Goal: Task Accomplishment & Management: Manage account settings

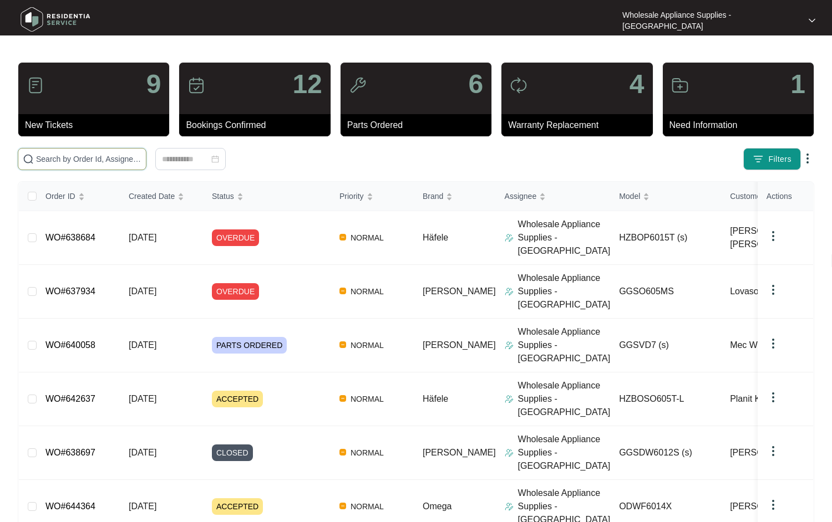
click at [103, 164] on input "text" at bounding box center [88, 159] width 105 height 12
paste input "HZBOSO605T"
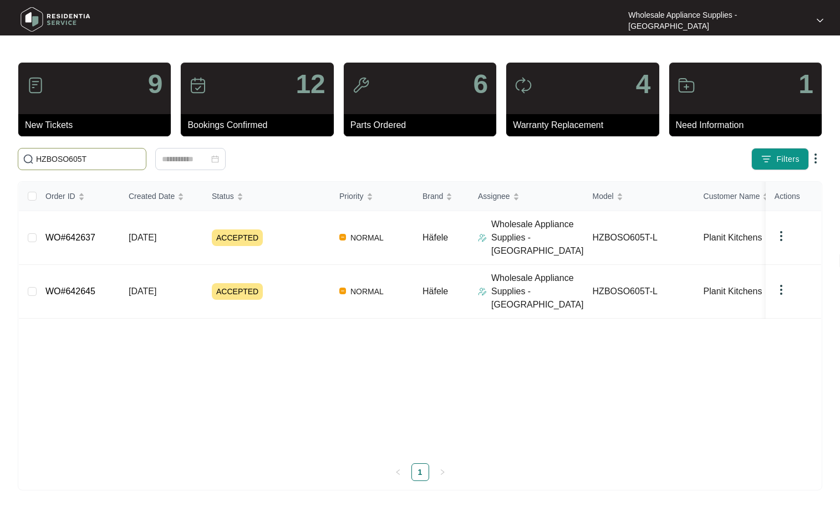
type input "HZBOSO605T"
click at [142, 287] on span "[DATE]" at bounding box center [143, 291] width 28 height 9
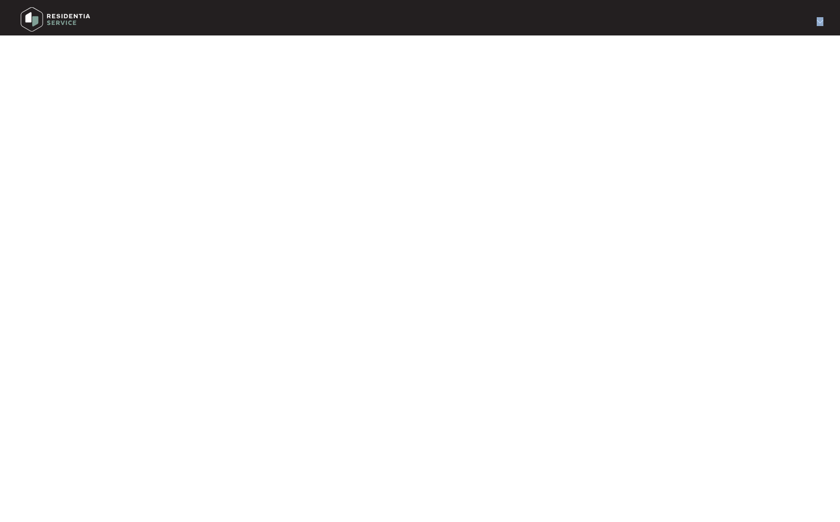
click at [142, 270] on main at bounding box center [420, 261] width 840 height 522
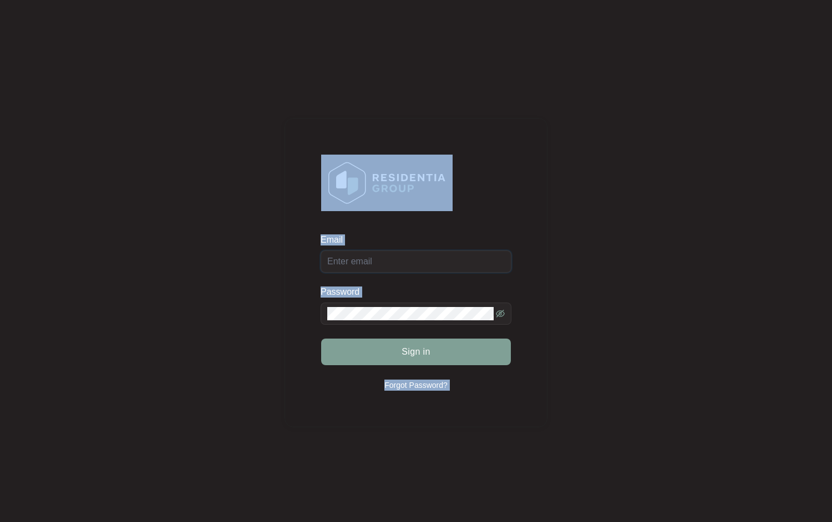
type input "[EMAIL_ADDRESS][DOMAIN_NAME]"
click at [441, 362] on div "Sign in" at bounding box center [416, 352] width 191 height 28
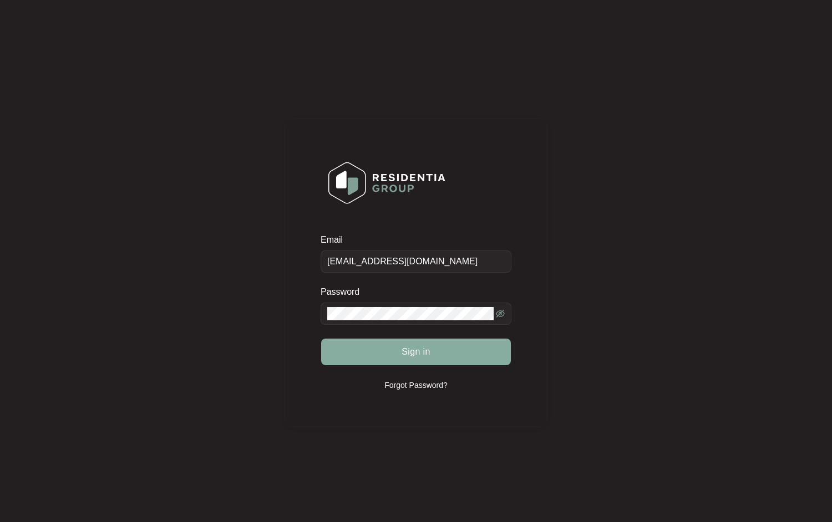
click at [440, 355] on button "Sign in" at bounding box center [416, 352] width 190 height 27
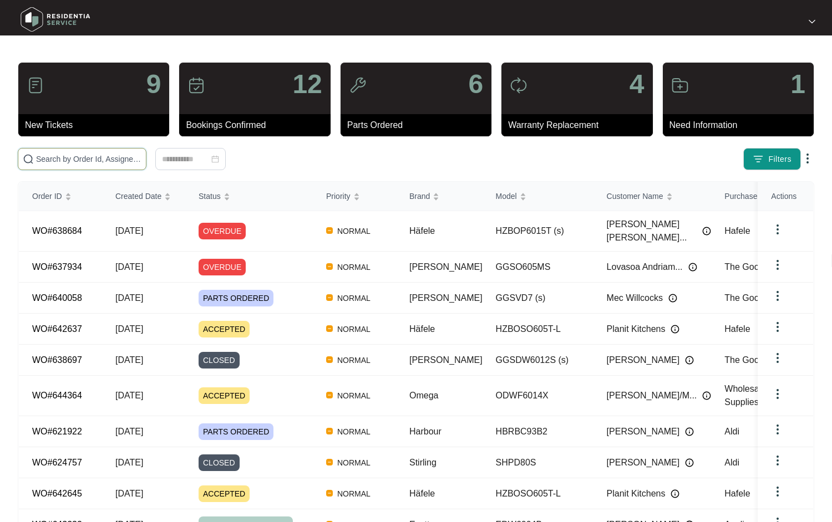
click at [87, 161] on input "text" at bounding box center [88, 159] width 105 height 12
paste input "HZBOSO605T"
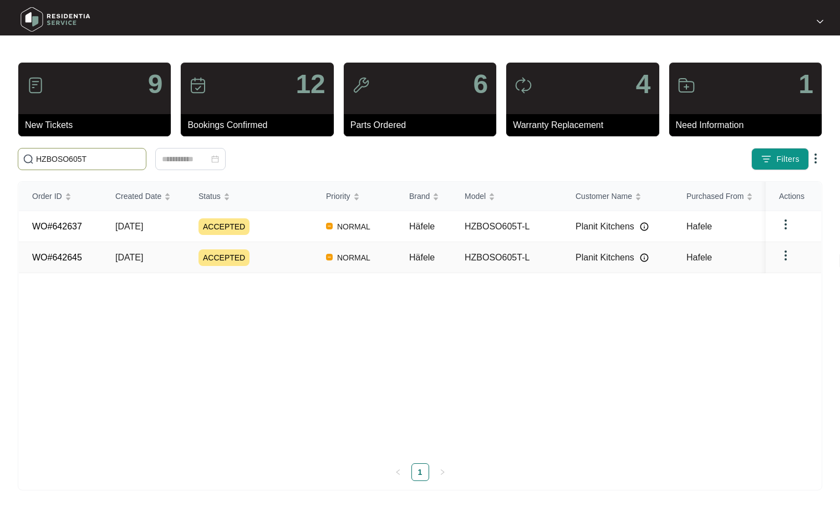
type input "HZBOSO605T"
click at [69, 257] on link "WO#642645" at bounding box center [57, 257] width 50 height 9
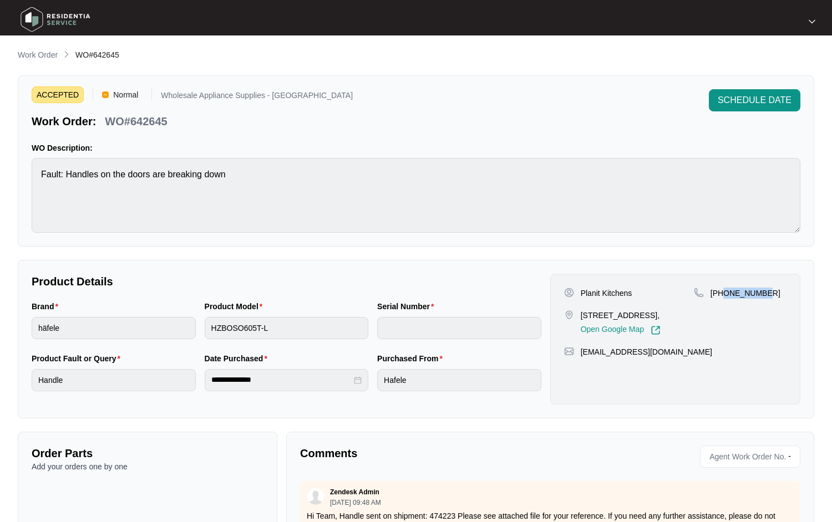
drag, startPoint x: 772, startPoint y: 297, endPoint x: 723, endPoint y: 297, distance: 49.4
click at [723, 297] on div "[PHONE_NUMBER]" at bounding box center [740, 293] width 93 height 11
copy p "410050560"
click at [51, 56] on p "Work Order" at bounding box center [38, 54] width 40 height 11
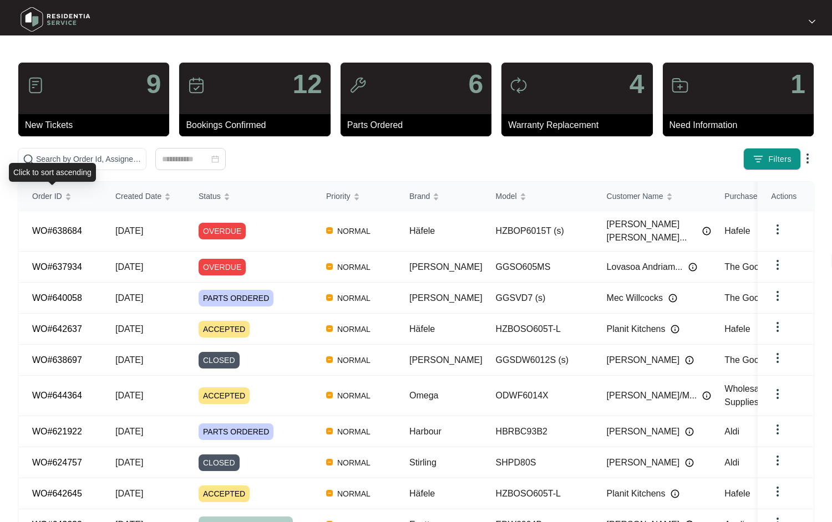
click at [70, 163] on div "Click to sort ascending" at bounding box center [52, 172] width 87 height 19
click at [72, 159] on input "text" at bounding box center [88, 159] width 105 height 12
paste input "634920"
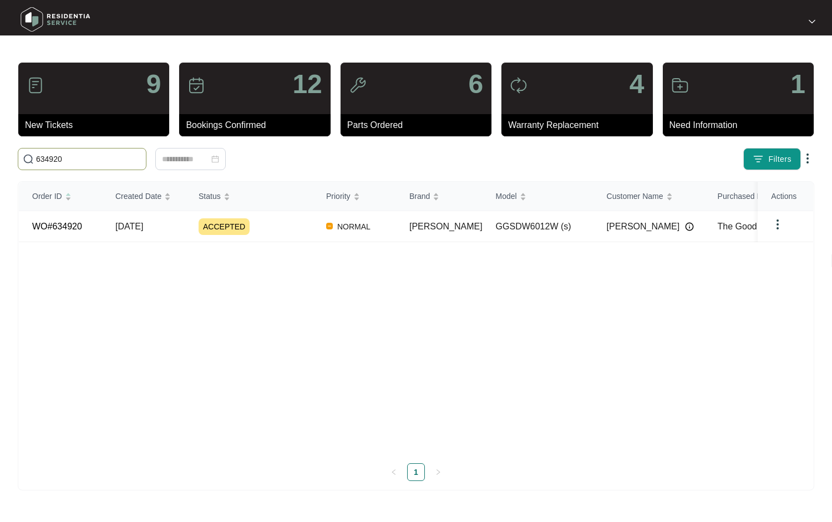
type input "634920"
click at [55, 226] on link "WO#634920" at bounding box center [57, 226] width 50 height 9
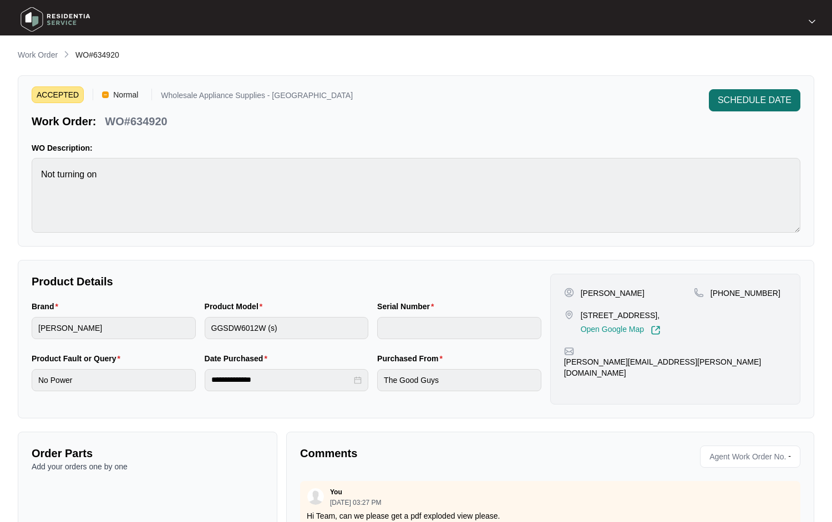
click at [747, 102] on span "SCHEDULE DATE" at bounding box center [755, 100] width 74 height 13
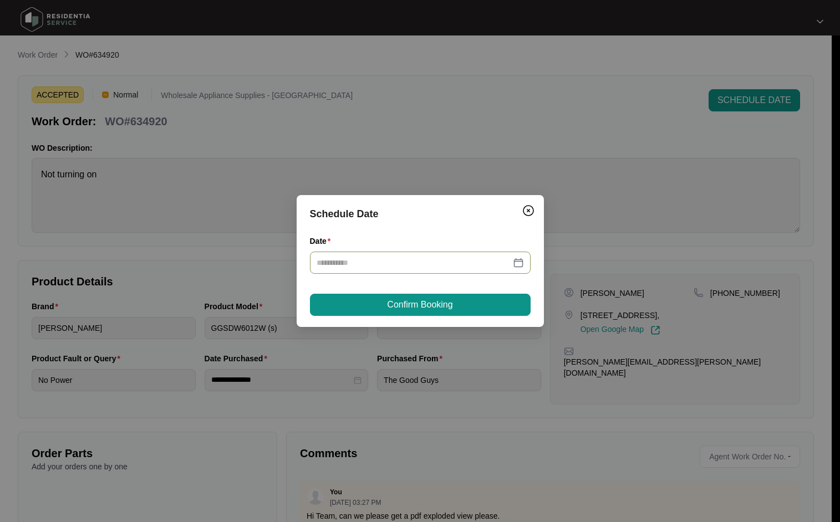
click at [388, 263] on input "Date" at bounding box center [414, 263] width 194 height 12
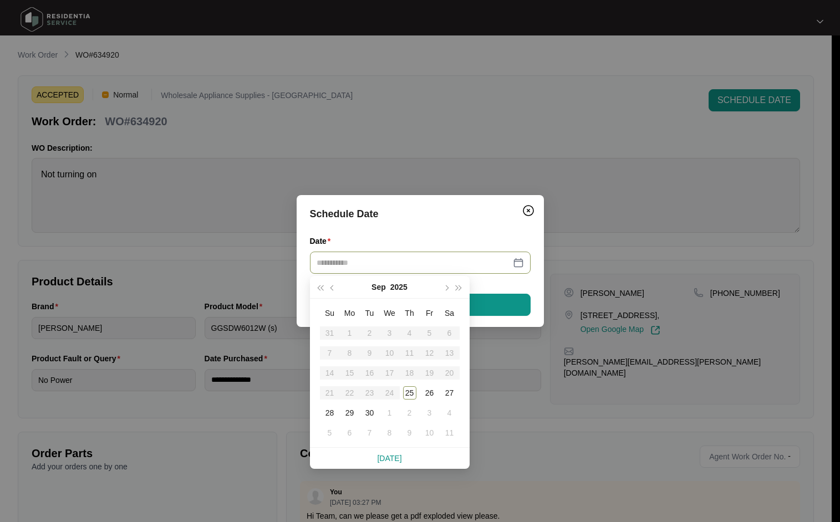
click at [394, 395] on table "Su Mo Tu We Th Fr Sa 31 1 2 3 4 5 6 7 8 9 10 11 12 13 14 15 16 17 18 19 20 21 2…" at bounding box center [390, 373] width 140 height 140
click at [405, 392] on div "25" at bounding box center [409, 392] width 13 height 13
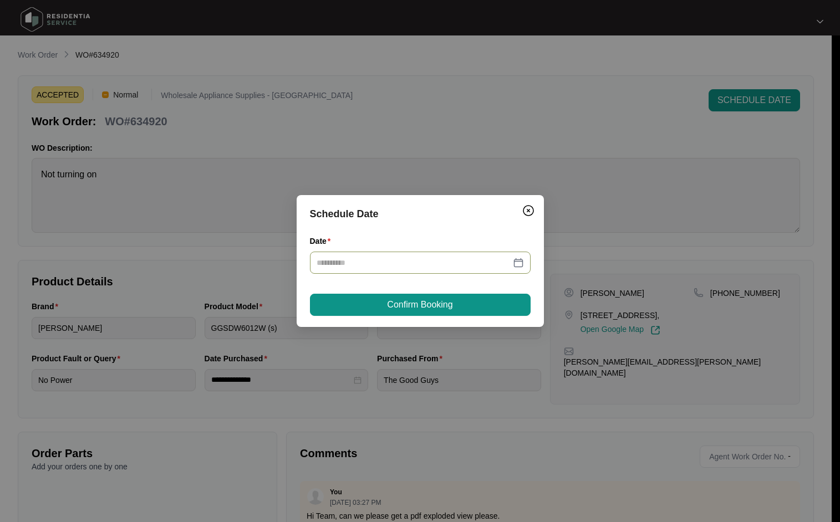
type input "**********"
click at [482, 309] on button "Confirm Booking" at bounding box center [420, 305] width 221 height 22
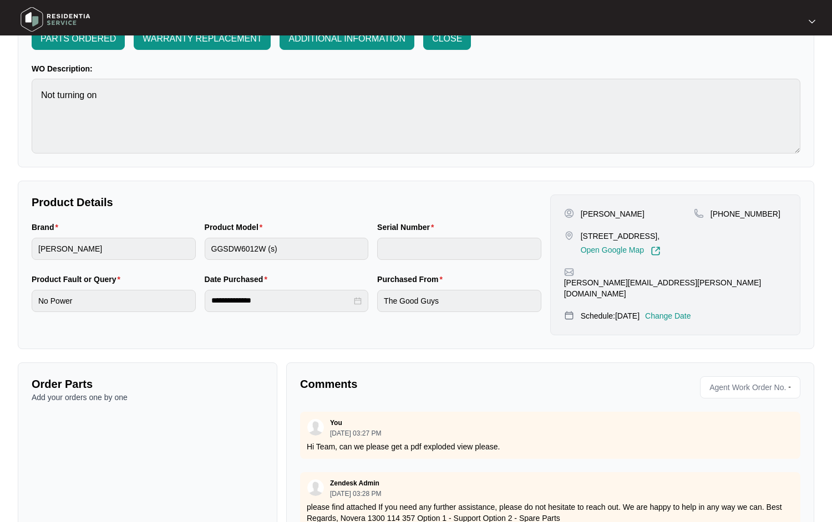
scroll to position [101, 0]
click at [632, 441] on p "Hi Team, can we please get a pdf exploded view please." at bounding box center [550, 446] width 487 height 11
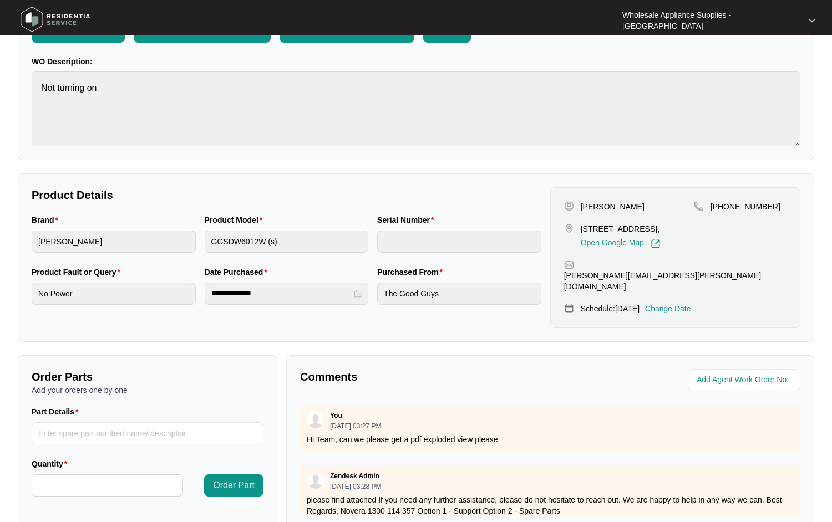
scroll to position [213, 0]
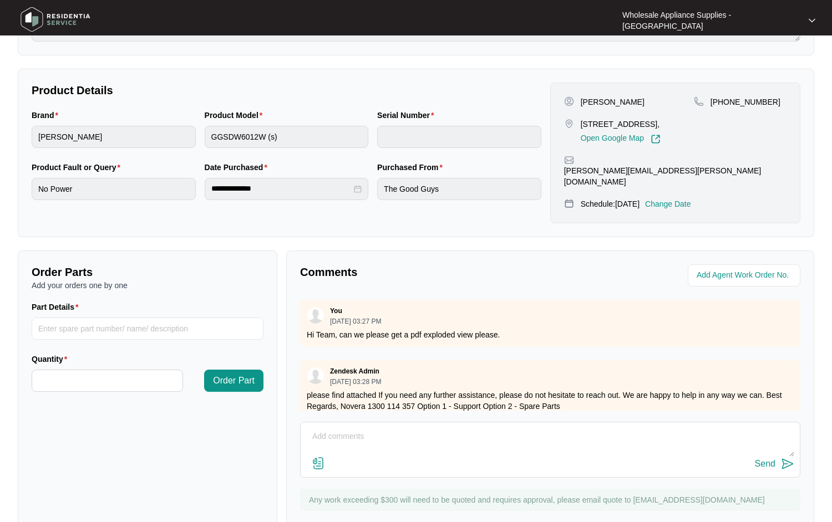
click at [391, 428] on textarea at bounding box center [550, 442] width 488 height 29
paste textarea "Hi Team, Can I have the following sent to [STREET_ADDRESS][PERSON_NAME][PERSON_…"
click at [363, 428] on textarea "Hi Team, Can I have the following sent to [STREET_ADDRESS][PERSON_NAME][PERSON_…" at bounding box center [550, 442] width 488 height 29
paste textarea "MAIN PCB SP12885"
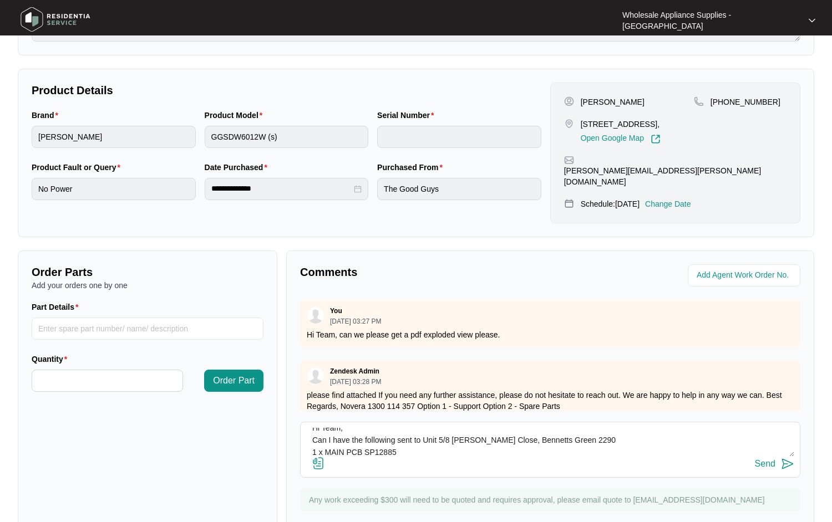
click at [364, 428] on textarea "Hi Team, Can I have the following sent to Unit 5/8 [PERSON_NAME] Close, Bennett…" at bounding box center [550, 442] width 488 height 29
click at [438, 457] on div "Send" at bounding box center [550, 464] width 488 height 15
click at [436, 428] on textarea "Hi Team, Can I have the following sent to Unit 5/8 [PERSON_NAME], [PERSON_NAME]…" at bounding box center [550, 442] width 488 height 29
paste textarea "PUMP SP11814"
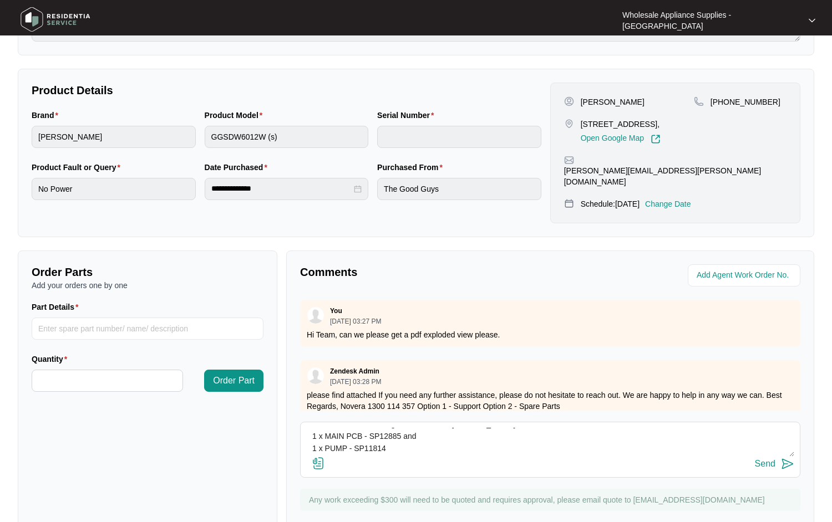
scroll to position [33, 0]
type textarea "Hi Team, Can I have the following sent to Unit 5/8 [PERSON_NAME], [PERSON_NAME]…"
click at [765, 459] on div "Send" at bounding box center [765, 464] width 21 height 10
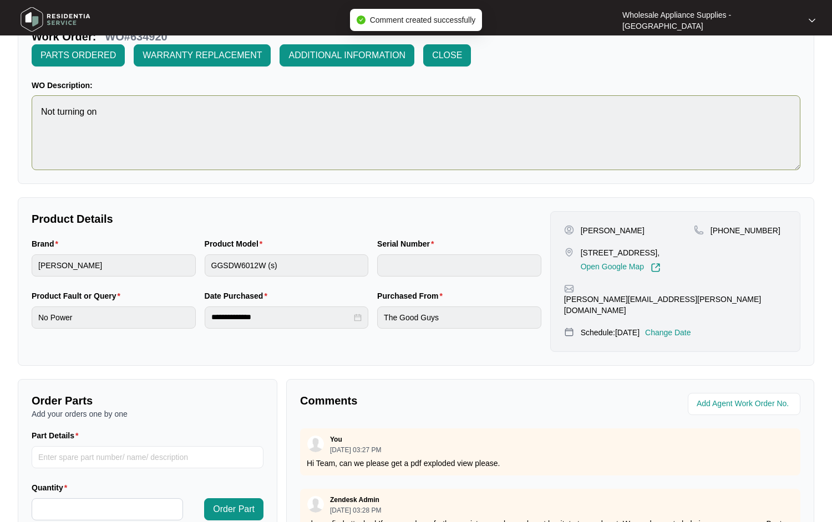
scroll to position [0, 0]
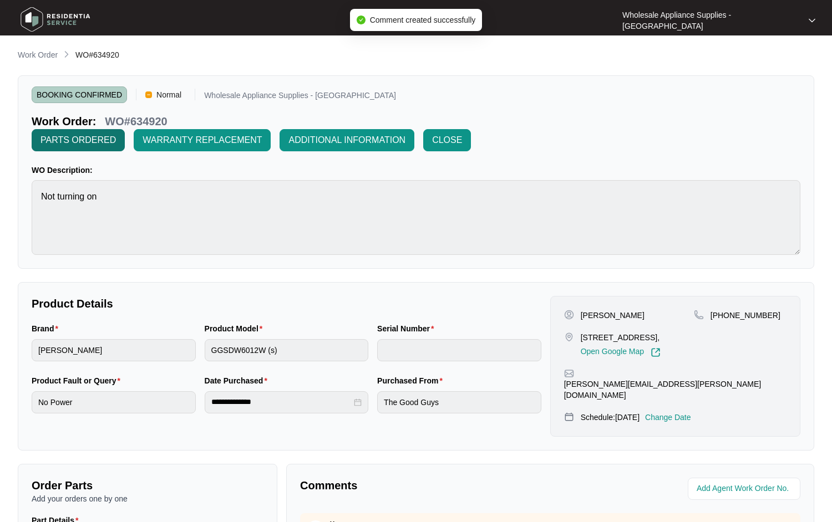
click at [116, 134] on span "PARTS ORDERED" at bounding box center [77, 140] width 75 height 13
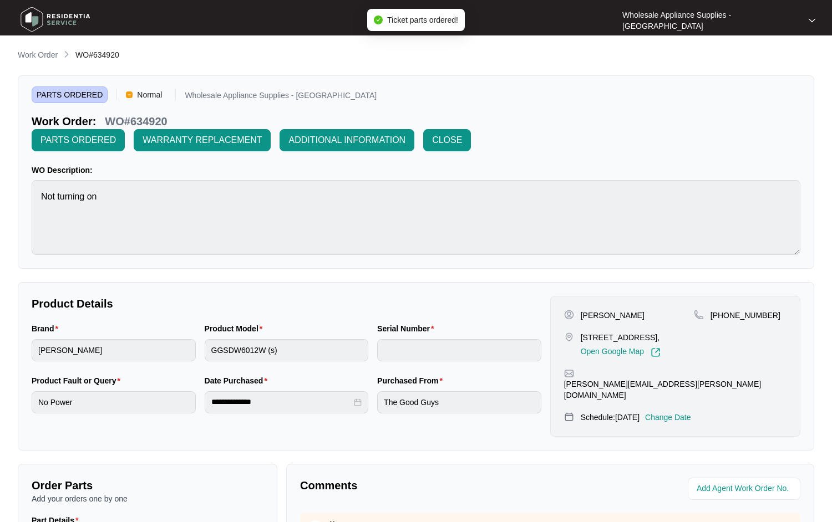
click at [49, 56] on p "Work Order" at bounding box center [38, 54] width 40 height 11
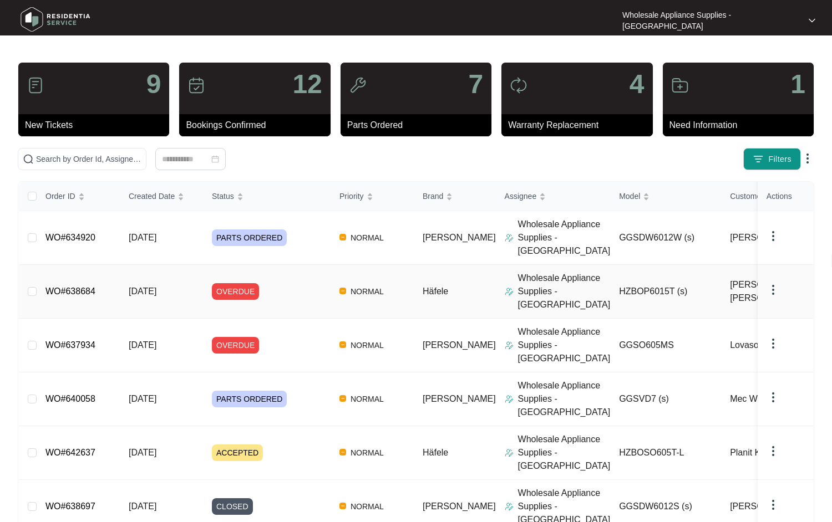
click at [78, 276] on div "Order ID Created Date Status Priority Brand Assignee Model Customer Name Purcha…" at bounding box center [416, 479] width 794 height 594
click at [85, 287] on link "WO#638684" at bounding box center [70, 291] width 50 height 9
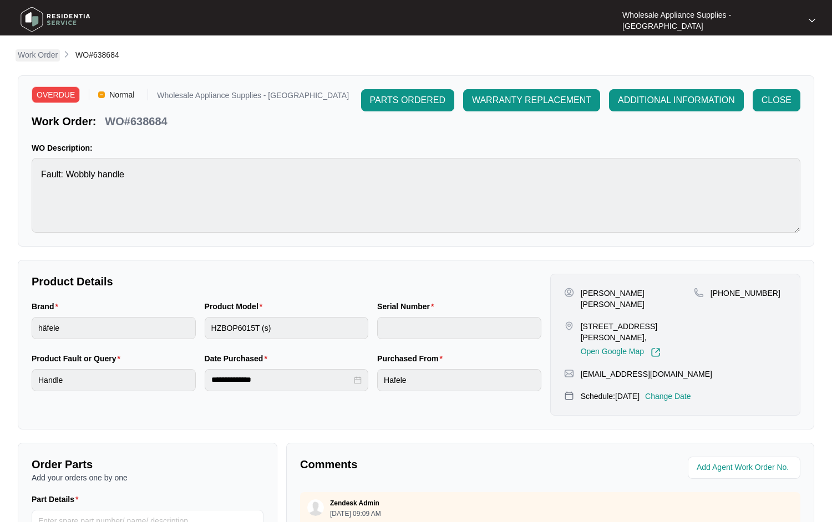
click at [42, 57] on p "Work Order" at bounding box center [38, 54] width 40 height 11
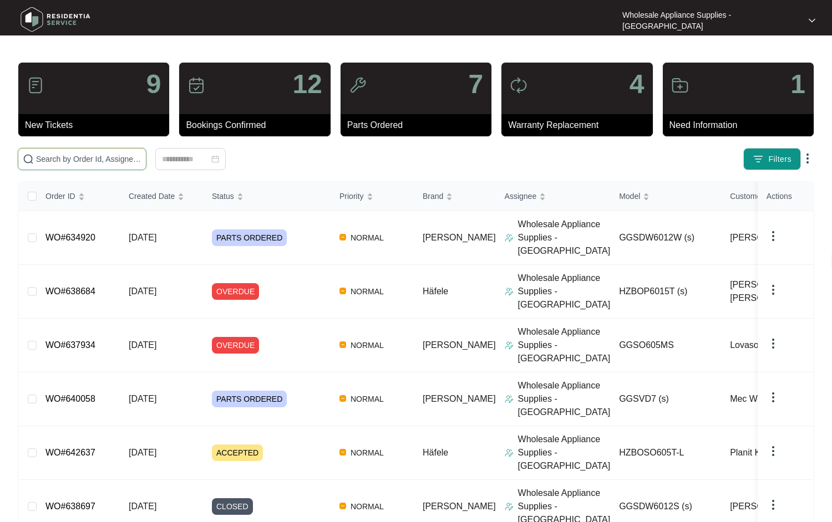
click at [73, 159] on input "text" at bounding box center [88, 159] width 105 height 12
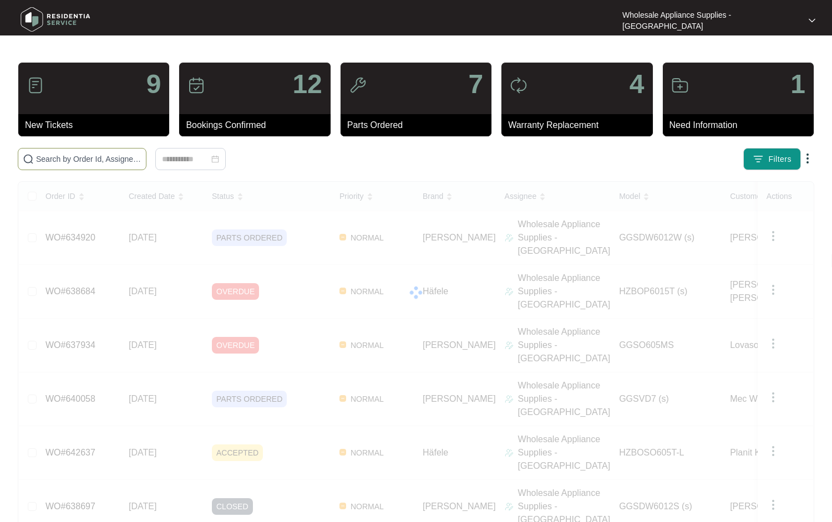
paste input "630048"
type input "630048"
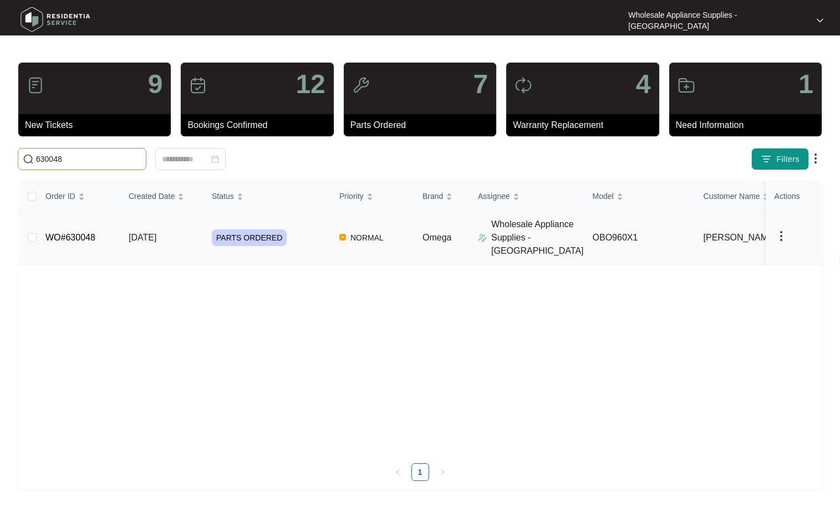
click at [91, 233] on link "WO#630048" at bounding box center [70, 237] width 50 height 9
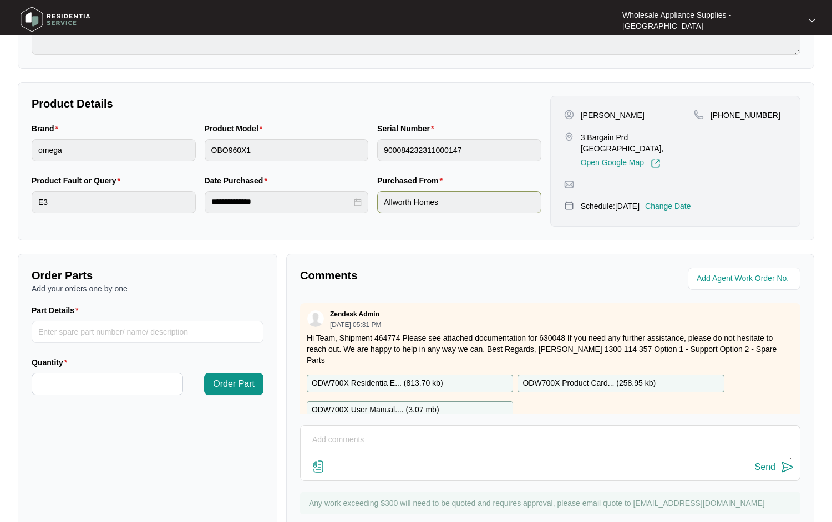
scroll to position [213, 0]
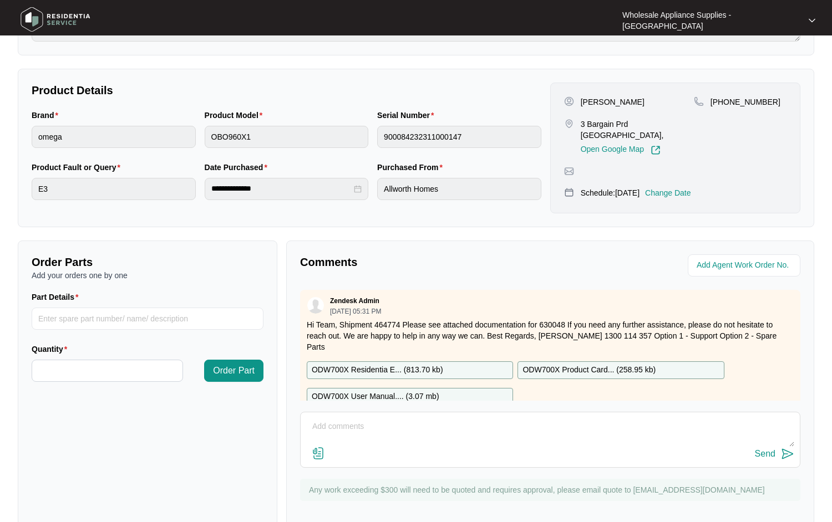
click at [490, 418] on textarea at bounding box center [550, 432] width 488 height 29
type textarea "Hi team, we have reinspected the appliance & found the motor seized Customer is…"
click at [771, 449] on div "Send" at bounding box center [765, 454] width 21 height 10
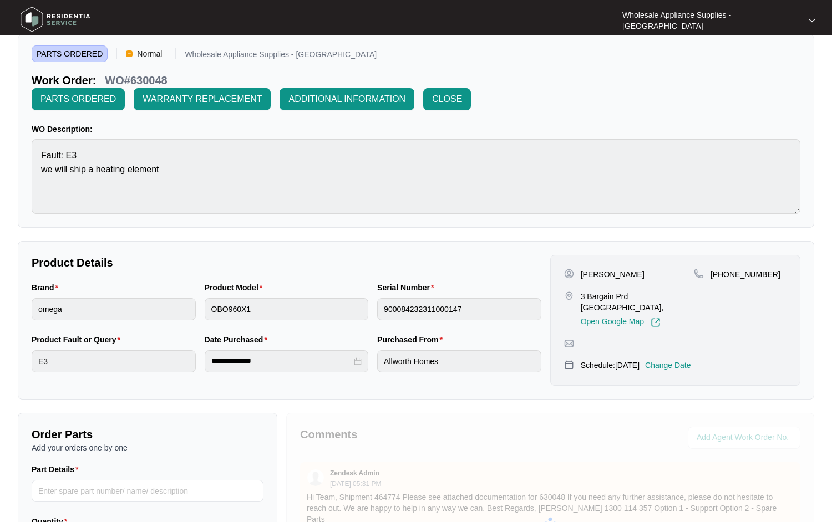
scroll to position [0, 0]
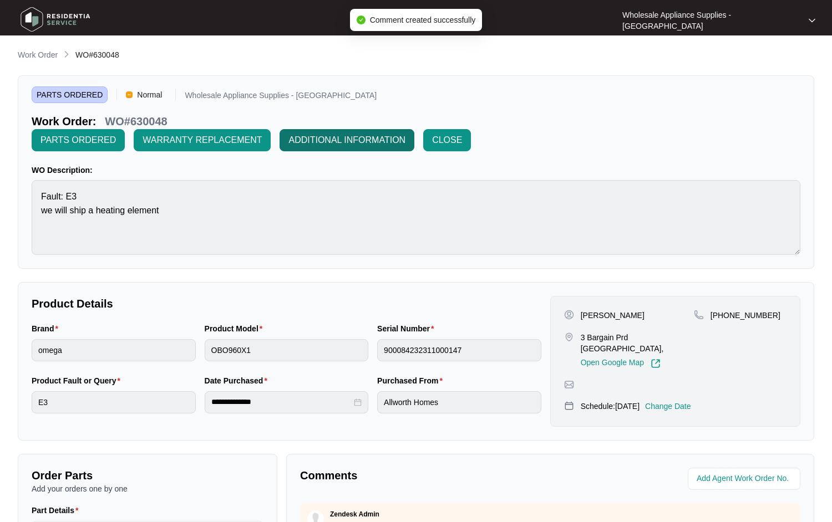
click at [405, 134] on span "ADDITIONAL INFORMATION" at bounding box center [346, 140] width 117 height 13
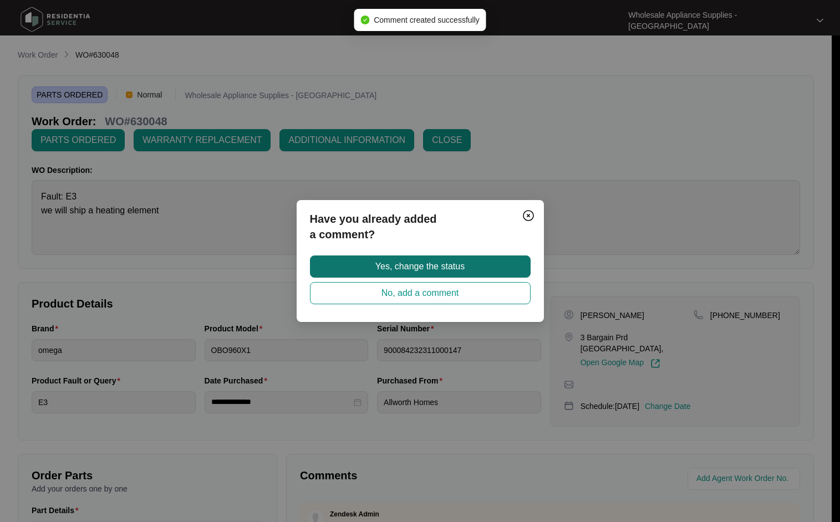
click at [451, 268] on span "Yes, change the status" at bounding box center [419, 266] width 89 height 13
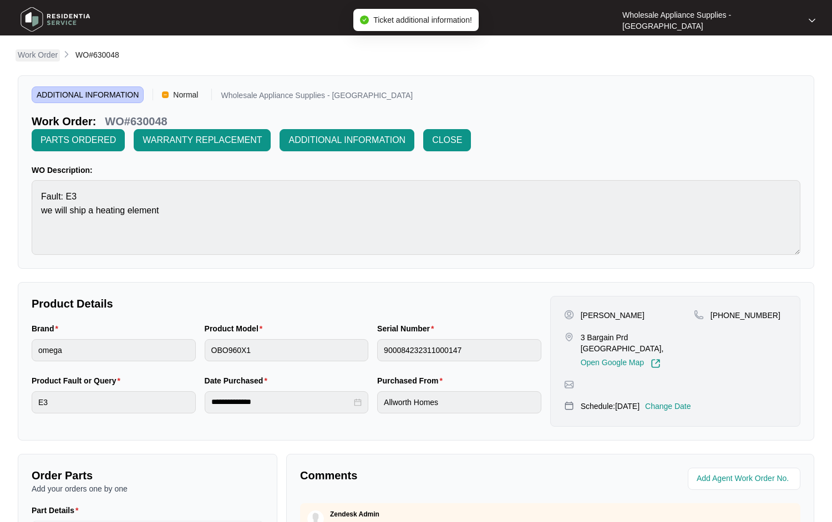
click at [43, 57] on p "Work Order" at bounding box center [38, 54] width 40 height 11
